Goal: Task Accomplishment & Management: Manage account settings

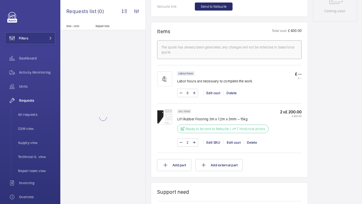
scroll to position [274, 0]
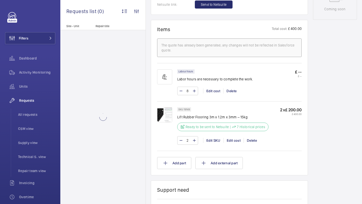
click at [165, 115] on img at bounding box center [164, 114] width 15 height 15
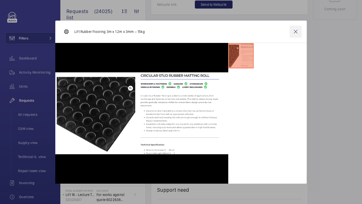
click at [295, 30] on wm-front-icon-button at bounding box center [296, 32] width 12 height 12
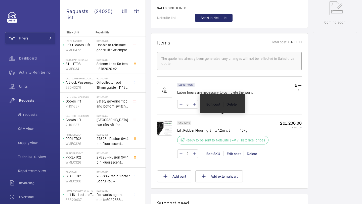
scroll to position [253, 0]
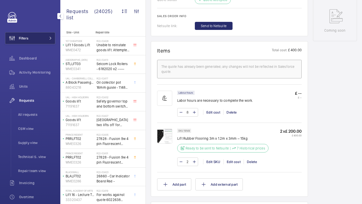
click at [52, 34] on button "Filters" at bounding box center [30, 38] width 50 height 12
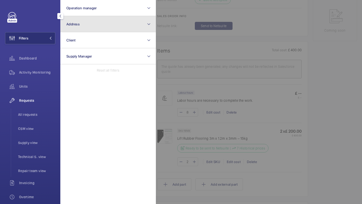
click at [77, 26] on span "Address" at bounding box center [72, 24] width 13 height 4
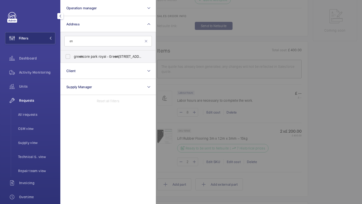
type input "e"
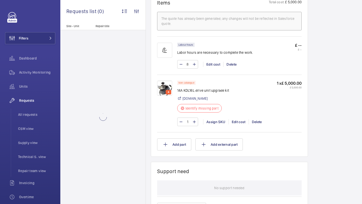
click at [167, 87] on img at bounding box center [164, 88] width 15 height 15
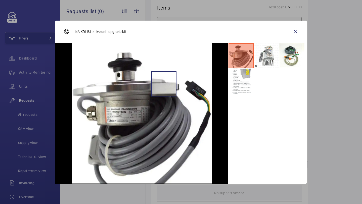
scroll to position [315, 0]
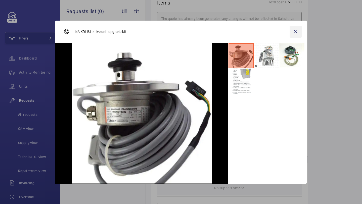
click at [292, 30] on wm-front-icon-button at bounding box center [296, 32] width 12 height 12
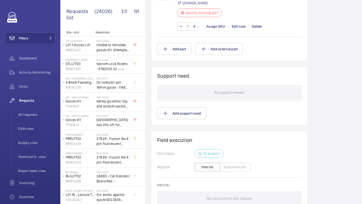
scroll to position [313, 0]
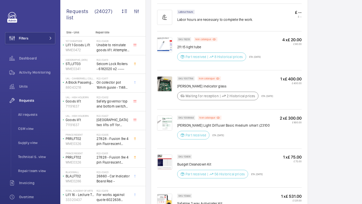
scroll to position [357, 0]
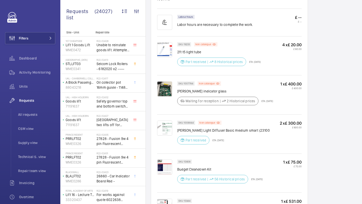
click at [267, 100] on p "ETA: 3 Oct 2025" at bounding box center [266, 101] width 15 height 3
drag, startPoint x: 267, startPoint y: 97, endPoint x: 275, endPoint y: 96, distance: 8.1
click at [267, 100] on p "ETA: 3 Oct 2025" at bounding box center [266, 101] width 15 height 3
click at [273, 100] on p "ETA: 3 Oct 2025" at bounding box center [266, 101] width 15 height 3
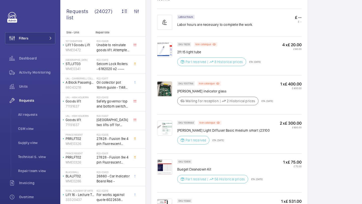
click at [191, 89] on p "schindler indicator glass" at bounding box center [225, 91] width 96 height 5
click at [202, 89] on p "schindler indicator glass" at bounding box center [225, 91] width 96 height 5
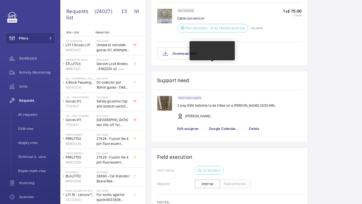
scroll to position [643, 0]
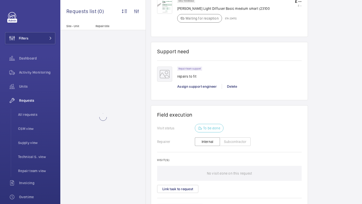
scroll to position [344, 0]
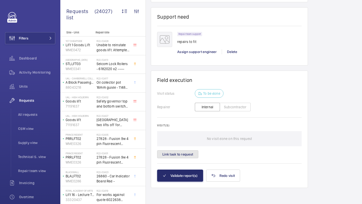
click at [182, 153] on button "Link task to request" at bounding box center [177, 154] width 41 height 8
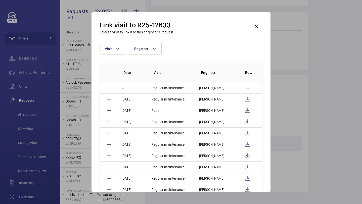
scroll to position [359, 0]
click at [246, 110] on wm-front-icon-button at bounding box center [248, 111] width 6 height 6
click at [212, 112] on p "Jennifer Cross" at bounding box center [211, 110] width 25 height 5
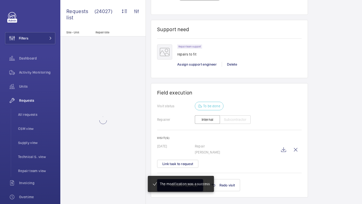
scroll to position [346, 0]
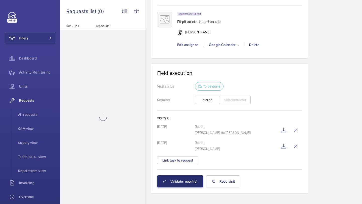
scroll to position [438, 0]
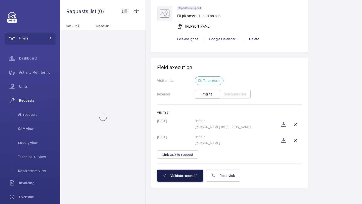
click at [187, 177] on button "Validate report(s)" at bounding box center [180, 176] width 46 height 12
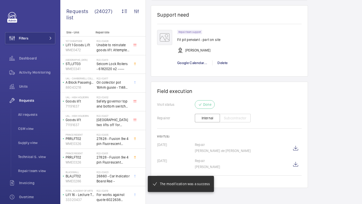
scroll to position [365, 0]
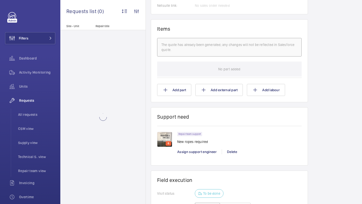
scroll to position [403, 0]
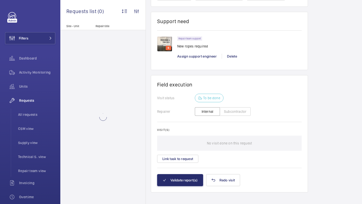
click at [166, 46] on div "6" at bounding box center [169, 48] width 6 height 5
click at [166, 40] on img at bounding box center [164, 43] width 15 height 15
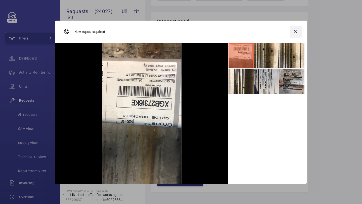
click at [296, 32] on wm-front-icon-button at bounding box center [296, 32] width 12 height 12
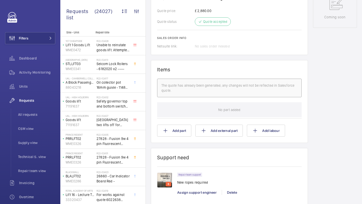
scroll to position [290, 0]
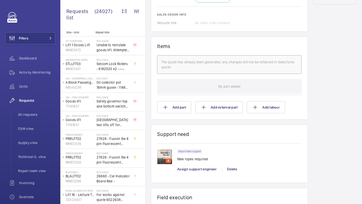
click at [170, 151] on img at bounding box center [164, 156] width 15 height 15
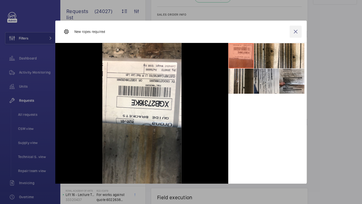
click at [297, 33] on wm-front-icon-button at bounding box center [296, 32] width 12 height 12
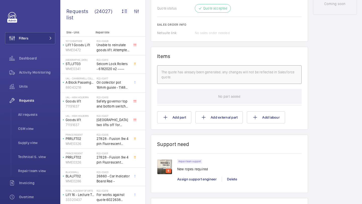
scroll to position [157, 0]
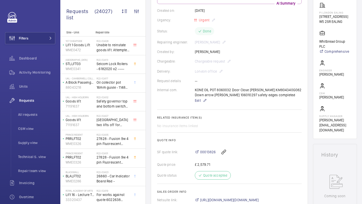
scroll to position [101, 0]
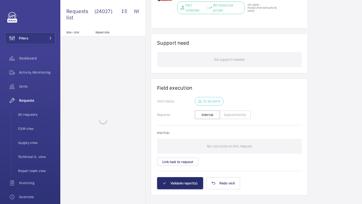
scroll to position [401, 0]
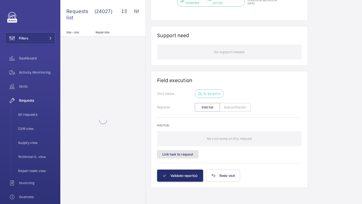
click at [189, 155] on button "Link task to request" at bounding box center [177, 154] width 41 height 8
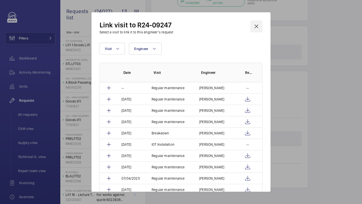
click at [254, 27] on wm-front-icon-button at bounding box center [257, 26] width 12 height 12
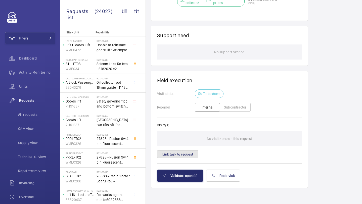
click at [184, 157] on button "Link task to request" at bounding box center [177, 154] width 41 height 8
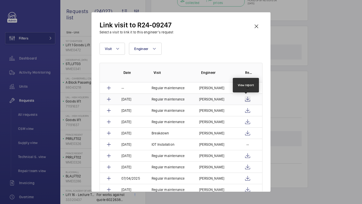
click at [248, 99] on wm-front-icon-button at bounding box center [248, 99] width 6 height 6
click at [260, 28] on wm-front-icon-button at bounding box center [257, 26] width 12 height 12
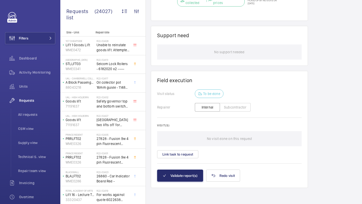
scroll to position [308, 0]
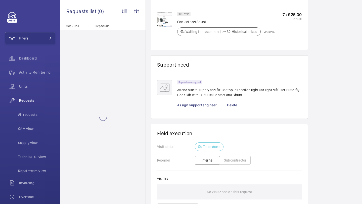
scroll to position [534, 0]
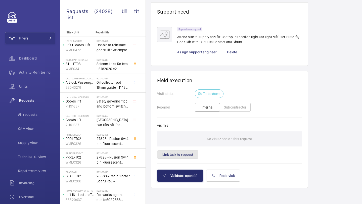
click at [182, 152] on button "Link task to request" at bounding box center [177, 155] width 41 height 8
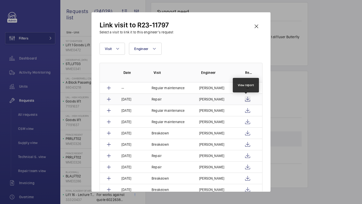
click at [247, 98] on wm-front-icon-button at bounding box center [248, 99] width 6 height 6
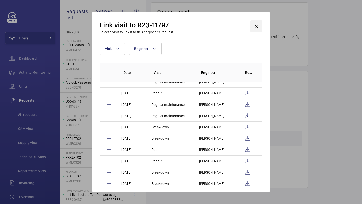
click at [255, 28] on wm-front-icon-button at bounding box center [257, 26] width 12 height 12
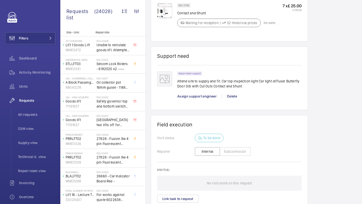
scroll to position [374, 0]
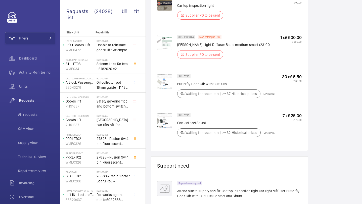
click at [163, 57] on div at bounding box center [167, 48] width 20 height 27
click at [168, 41] on img at bounding box center [164, 42] width 15 height 15
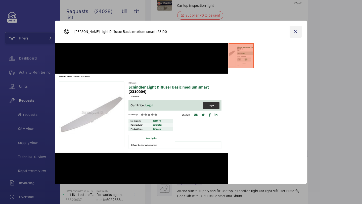
click at [300, 28] on wm-front-icon-button at bounding box center [296, 32] width 12 height 12
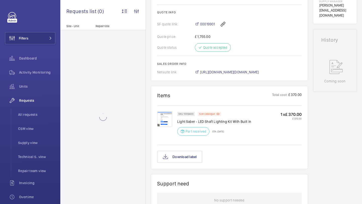
scroll to position [212, 0]
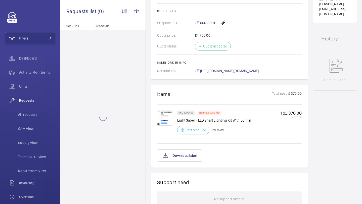
click at [167, 118] on img at bounding box center [164, 118] width 15 height 15
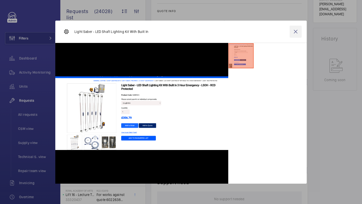
click at [295, 31] on wm-front-icon-button at bounding box center [296, 32] width 12 height 12
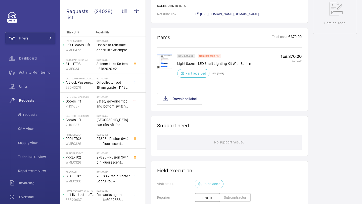
scroll to position [326, 0]
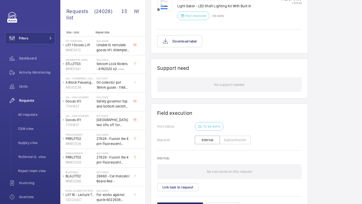
click at [178, 184] on div "Visit(s) No visit done on this request Link task to request" at bounding box center [229, 174] width 145 height 35
click at [178, 186] on button "Link task to request" at bounding box center [177, 187] width 41 height 8
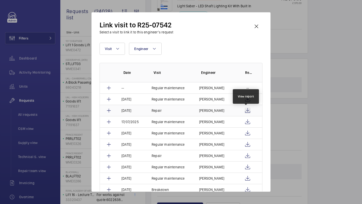
click at [245, 109] on wm-front-icon-button at bounding box center [248, 111] width 6 height 6
click at [257, 26] on wm-front-icon-button at bounding box center [257, 26] width 12 height 12
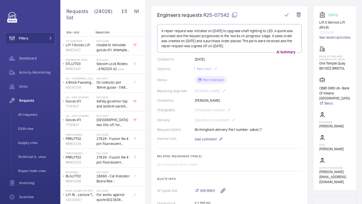
scroll to position [55, 0]
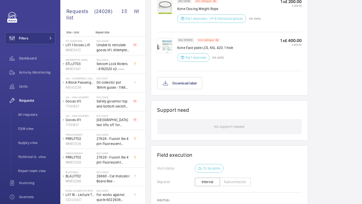
scroll to position [444, 0]
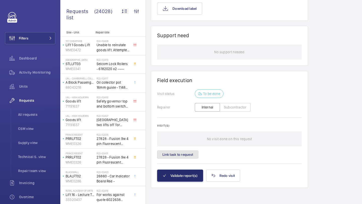
click at [186, 156] on button "Link task to request" at bounding box center [177, 155] width 41 height 8
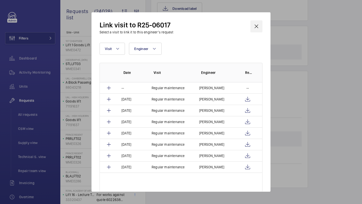
click at [254, 25] on wm-front-icon-button at bounding box center [257, 26] width 12 height 12
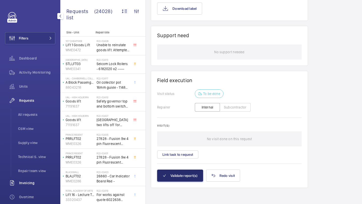
click at [39, 179] on div "Invoicing" at bounding box center [30, 183] width 50 height 12
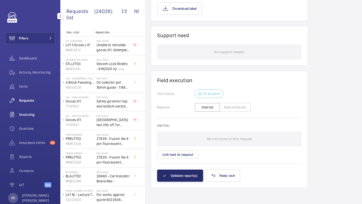
click at [39, 179] on nav "Dashboard Activity Monitoring Units Requests All requests CSM view Supply view …" at bounding box center [30, 122] width 50 height 141
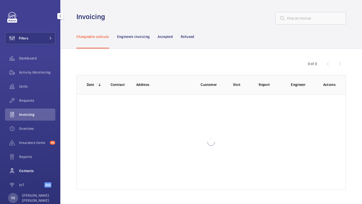
click at [39, 174] on div "Contacts" at bounding box center [30, 171] width 50 height 12
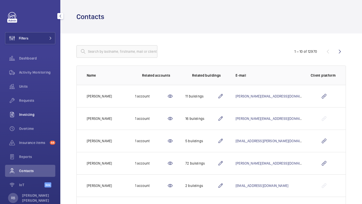
click at [32, 110] on div "Invoicing" at bounding box center [30, 115] width 50 height 12
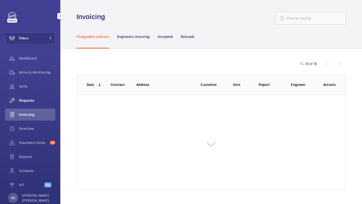
click at [32, 100] on span "Requests" at bounding box center [37, 100] width 36 height 5
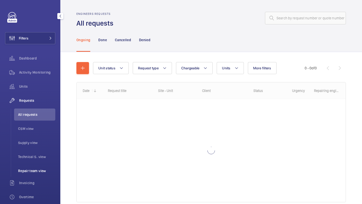
click at [31, 169] on span "Repair team view" at bounding box center [36, 171] width 37 height 5
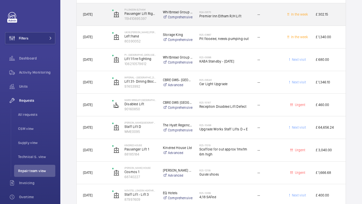
scroll to position [1318, 0]
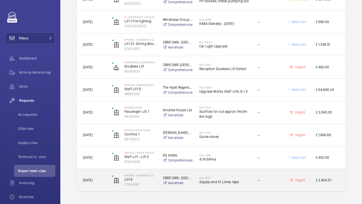
click at [225, 181] on span "Supply and fit Limax tape" at bounding box center [226, 182] width 52 height 5
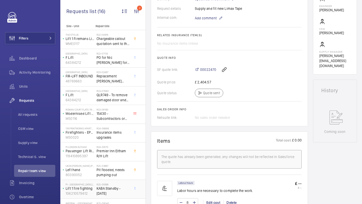
scroll to position [126, 0]
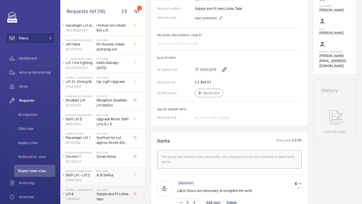
click at [112, 175] on span "4;18 SAFed" at bounding box center [113, 175] width 33 height 5
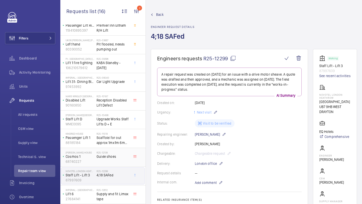
click at [113, 155] on span "Guide shoes" at bounding box center [113, 156] width 33 height 5
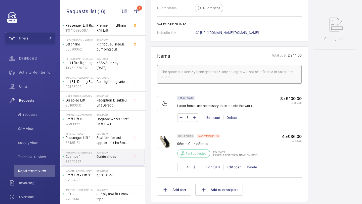
scroll to position [256, 0]
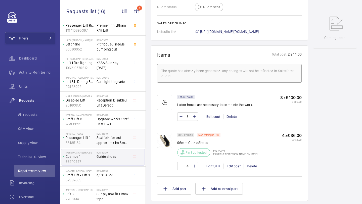
click at [111, 141] on span "Scaffold for out approx 1mx1m 6m high" at bounding box center [113, 140] width 33 height 10
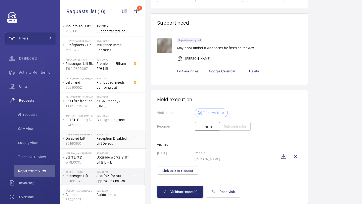
scroll to position [87, 0]
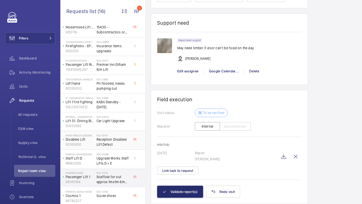
click at [114, 123] on span "Car Light Upgrade" at bounding box center [113, 120] width 33 height 5
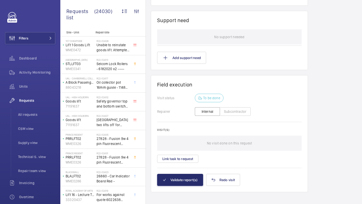
scroll to position [403, 0]
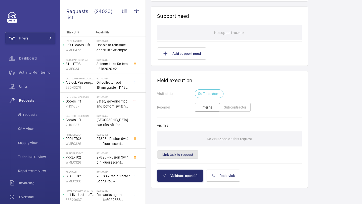
click at [180, 154] on button "Link task to request" at bounding box center [177, 155] width 41 height 8
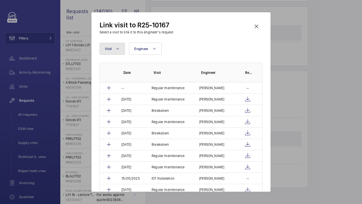
click at [113, 43] on button "Visit" at bounding box center [112, 49] width 25 height 12
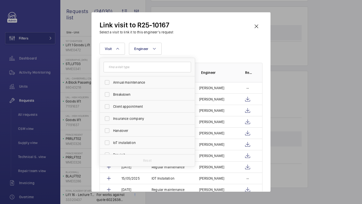
click at [180, 35] on div "Link visit to R25-10167 Select a visit to link it to this engineer’s request Vi…" at bounding box center [181, 106] width 163 height 172
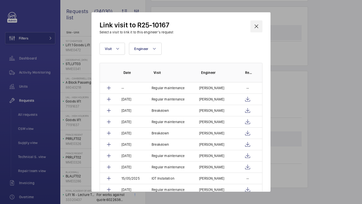
click at [260, 26] on wm-front-icon-button at bounding box center [257, 26] width 12 height 12
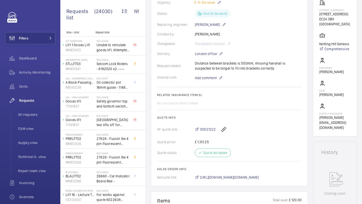
scroll to position [51, 0]
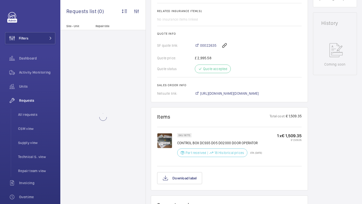
scroll to position [230, 0]
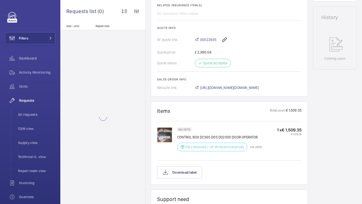
click at [161, 134] on img at bounding box center [164, 135] width 15 height 15
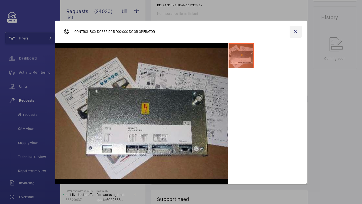
click at [295, 29] on wm-front-icon-button at bounding box center [296, 32] width 12 height 12
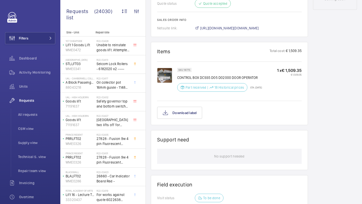
scroll to position [290, 0]
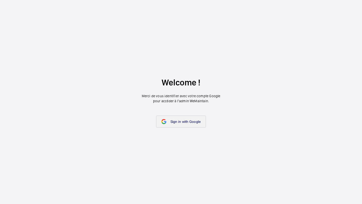
click at [183, 122] on span "Sign in with Google" at bounding box center [186, 122] width 30 height 4
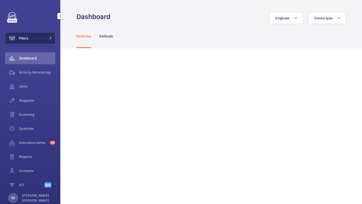
click at [43, 40] on button "Filters" at bounding box center [30, 38] width 50 height 12
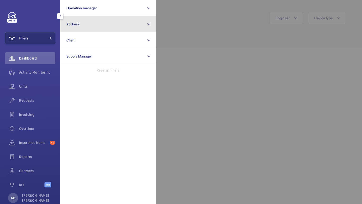
click at [106, 18] on button "Address" at bounding box center [108, 24] width 96 height 16
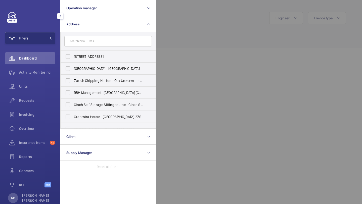
click at [115, 39] on input "text" at bounding box center [108, 41] width 88 height 11
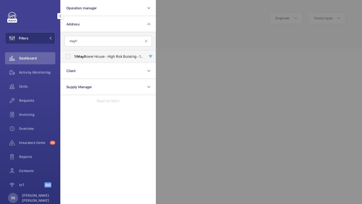
type input "mayfl"
click at [92, 60] on label "19 Mayfl ower House - High Risk Building - 19 [GEOGRAPHIC_DATA]" at bounding box center [105, 57] width 88 height 12
click at [73, 60] on input "19 Mayfl ower House - High Risk Building - 19 [GEOGRAPHIC_DATA]" at bounding box center [68, 57] width 10 height 10
checkbox input "true"
drag, startPoint x: 219, startPoint y: 47, endPoint x: 223, endPoint y: 46, distance: 3.3
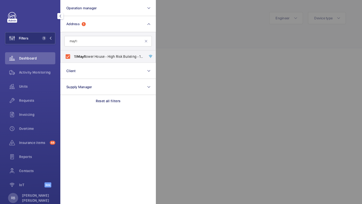
click at [223, 46] on div at bounding box center [337, 102] width 362 height 204
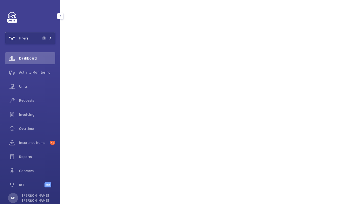
scroll to position [260, 0]
click at [31, 107] on div "Requests" at bounding box center [30, 102] width 50 height 14
click at [31, 104] on div "Requests" at bounding box center [30, 101] width 50 height 12
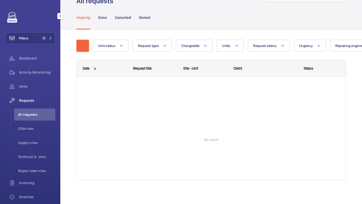
scroll to position [22, 0]
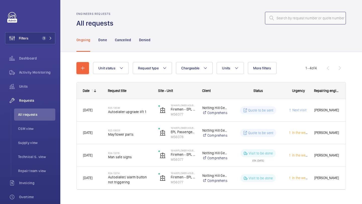
click at [281, 17] on input "text" at bounding box center [305, 18] width 81 height 13
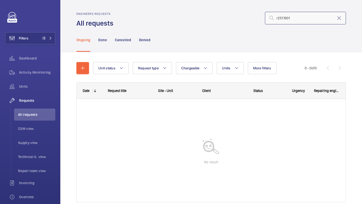
click at [282, 18] on input "r2511901" at bounding box center [305, 18] width 81 height 13
click at [279, 20] on input "r25 11901" at bounding box center [305, 18] width 81 height 13
click at [282, 18] on input "r25 11901" at bounding box center [305, 18] width 81 height 13
click at [276, 18] on input "r25-11901" at bounding box center [305, 18] width 81 height 13
click at [310, 21] on input "r25-11901" at bounding box center [305, 18] width 81 height 13
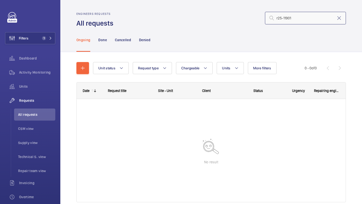
type input "r25-11901"
click at [59, 36] on div "Filters 1 Dashboard Activity Monitoring Units Requests All requests CSM view Su…" at bounding box center [30, 102] width 60 height 204
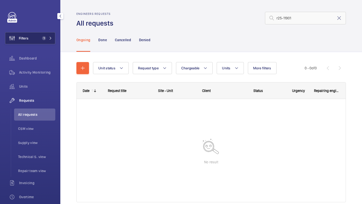
click at [51, 36] on span "1" at bounding box center [46, 38] width 12 height 4
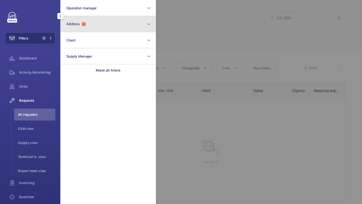
click at [79, 27] on button "Address 1" at bounding box center [108, 24] width 96 height 16
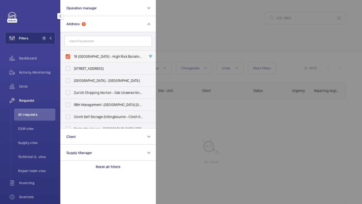
click at [87, 57] on span "19 Mayflower House - High Risk Building - 19 Mayflower House, LONDON E14 8GW" at bounding box center [108, 56] width 69 height 5
click at [73, 57] on input "19 Mayflower House - High Risk Building - 19 Mayflower House, LONDON E14 8GW" at bounding box center [68, 57] width 10 height 10
checkbox input "false"
click at [173, 50] on div at bounding box center [337, 102] width 362 height 204
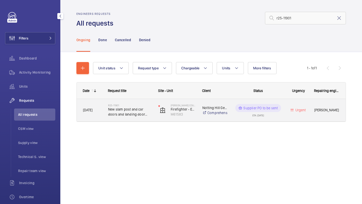
click at [141, 111] on span "New slam post and car doors and landing door equipment." at bounding box center [130, 112] width 44 height 10
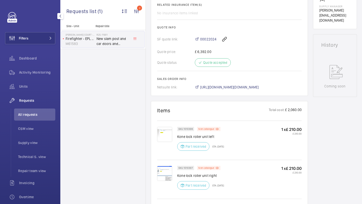
scroll to position [165, 0]
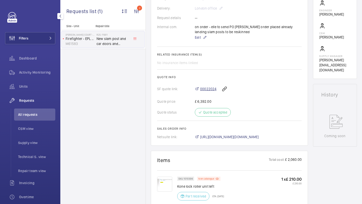
click at [211, 90] on span "00022024" at bounding box center [208, 89] width 16 height 5
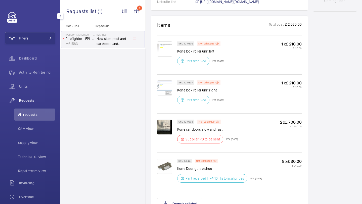
scroll to position [301, 0]
click at [168, 85] on img at bounding box center [164, 87] width 15 height 15
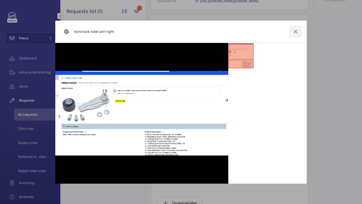
click at [290, 31] on wm-front-icon-button at bounding box center [296, 32] width 12 height 12
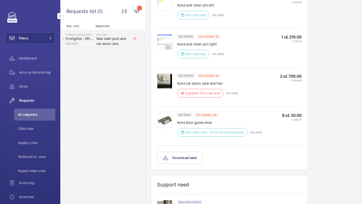
scroll to position [347, 0]
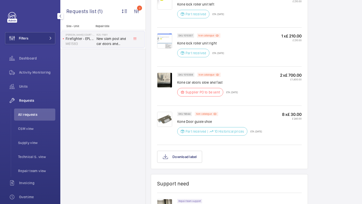
click at [167, 80] on img at bounding box center [164, 80] width 15 height 15
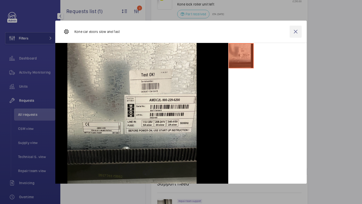
click at [299, 31] on wm-front-icon-button at bounding box center [296, 32] width 12 height 12
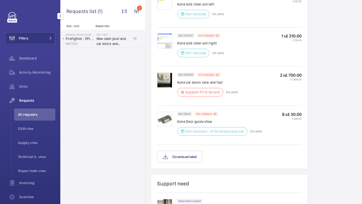
click at [205, 89] on div "Supplier PO to be sent" at bounding box center [200, 92] width 46 height 9
click at [205, 86] on div "SKU 1010308 Non catalogue Kone car doors slow and fast Supplier PO to be sent E…" at bounding box center [207, 86] width 61 height 27
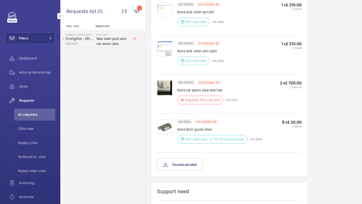
scroll to position [336, 0]
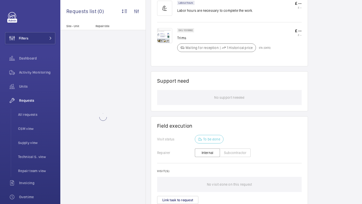
scroll to position [378, 0]
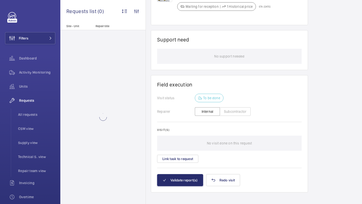
click at [192, 149] on div "Visit(s) No visit done on this request Link task to request" at bounding box center [229, 145] width 145 height 35
click at [186, 155] on button "Link task to request" at bounding box center [177, 159] width 41 height 8
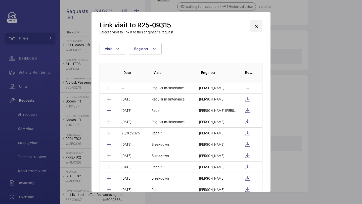
click at [259, 25] on wm-front-icon-button at bounding box center [257, 26] width 12 height 12
